Goal: Information Seeking & Learning: Learn about a topic

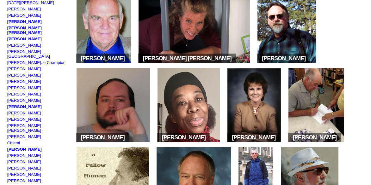
scroll to position [179, 0]
click at [292, 27] on img at bounding box center [286, 26] width 58 height 74
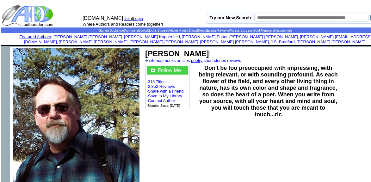
click at [202, 58] on link "poetry" at bounding box center [196, 60] width 11 height 5
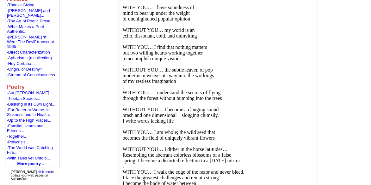
scroll to position [403, 0]
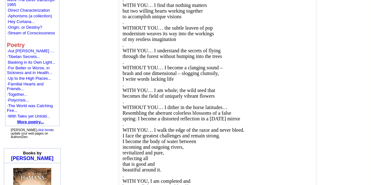
click at [28, 122] on b "More poetry..." at bounding box center [30, 122] width 27 height 5
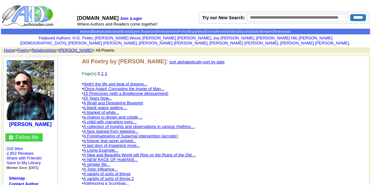
click at [107, 71] on link "3" at bounding box center [106, 73] width 2 height 5
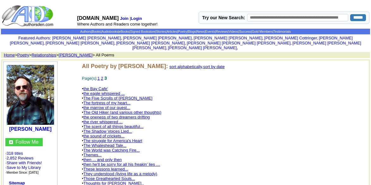
click at [202, 64] on link "sort alphabetically" at bounding box center [185, 66] width 33 height 5
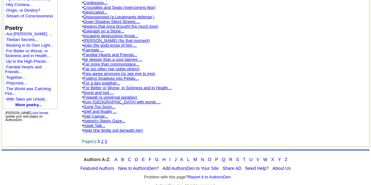
scroll to position [436, 0]
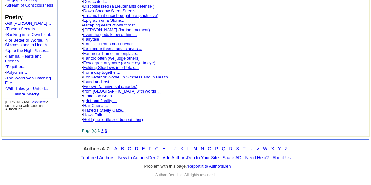
click at [107, 130] on link "3" at bounding box center [106, 131] width 2 height 5
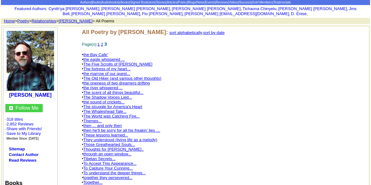
scroll to position [89, 0]
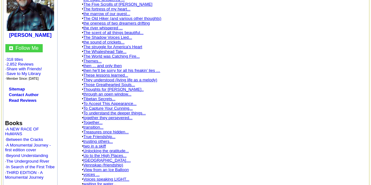
click at [111, 131] on link "Treasures once hidden..." at bounding box center [105, 132] width 45 height 5
